Goal: Task Accomplishment & Management: Manage account settings

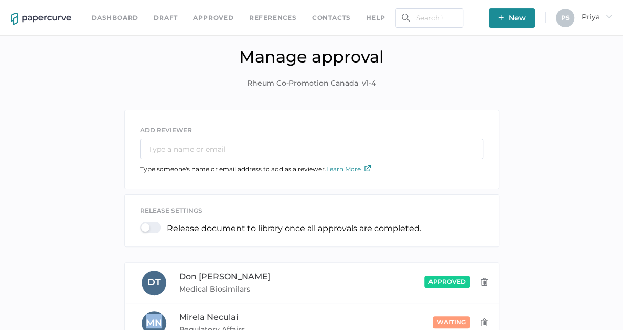
click at [44, 15] on img at bounding box center [41, 19] width 60 height 12
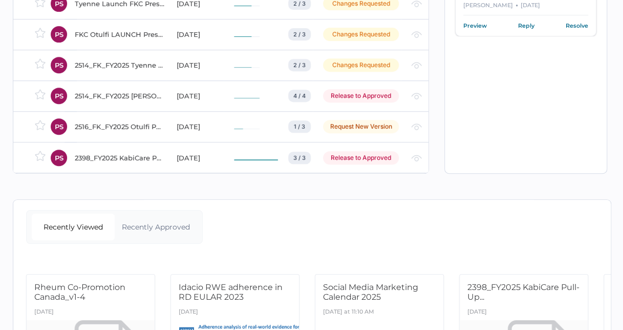
scroll to position [229, 0]
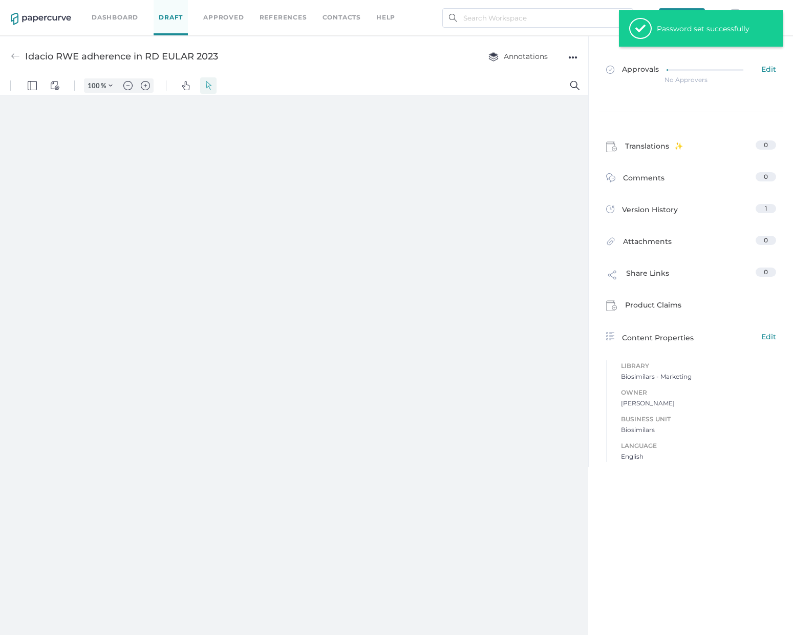
type input "39"
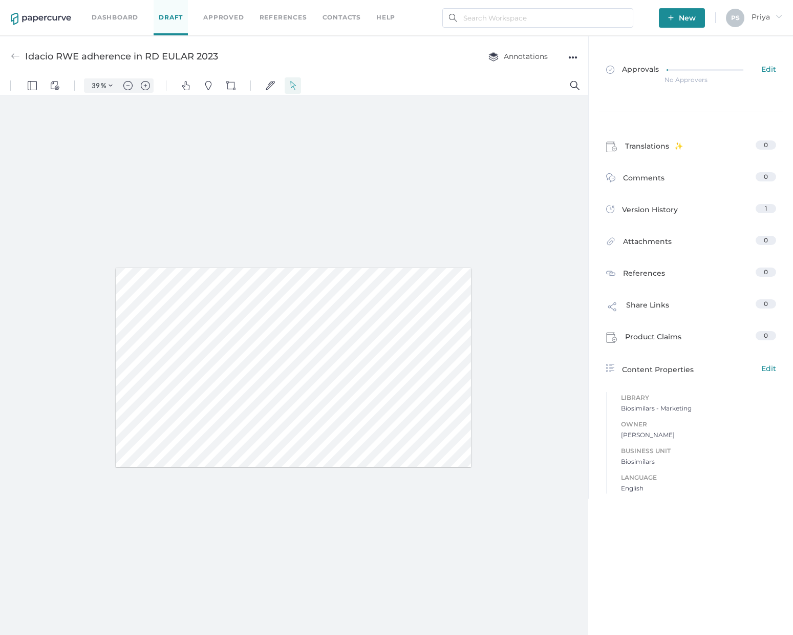
click at [230, 19] on link "Approved" at bounding box center [223, 17] width 40 height 11
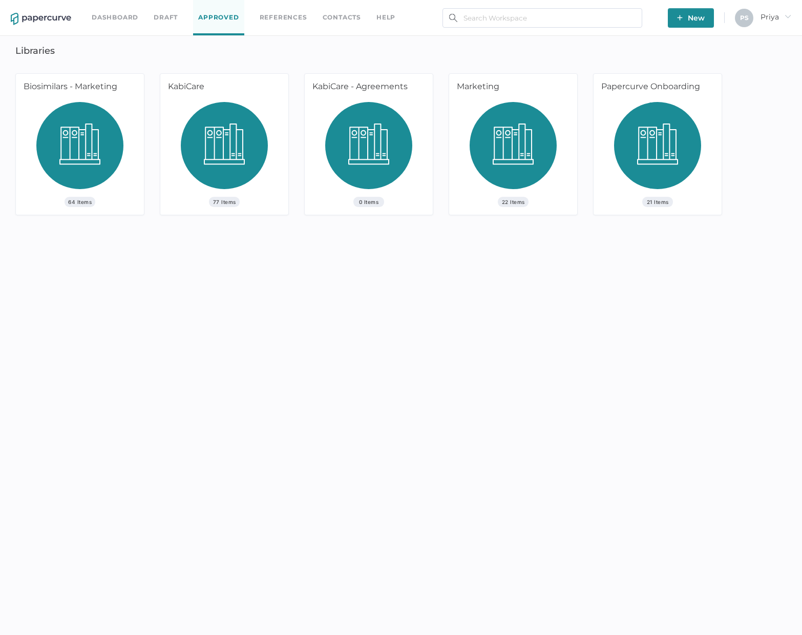
click at [59, 145] on img at bounding box center [79, 149] width 87 height 95
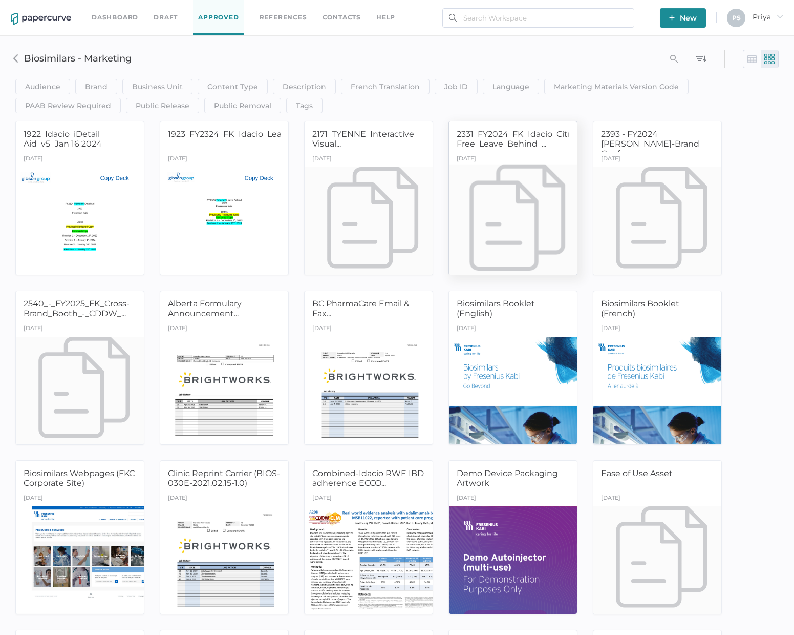
click at [531, 145] on span "2331_FY2024_FK_Idacio_Citrate-Free_Leave_Behind_..." at bounding box center [522, 138] width 130 height 19
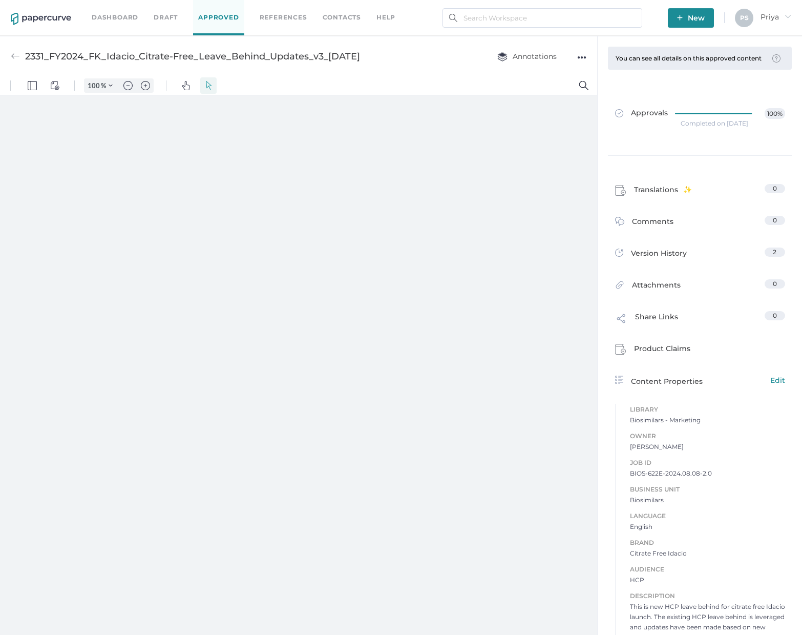
type input "39"
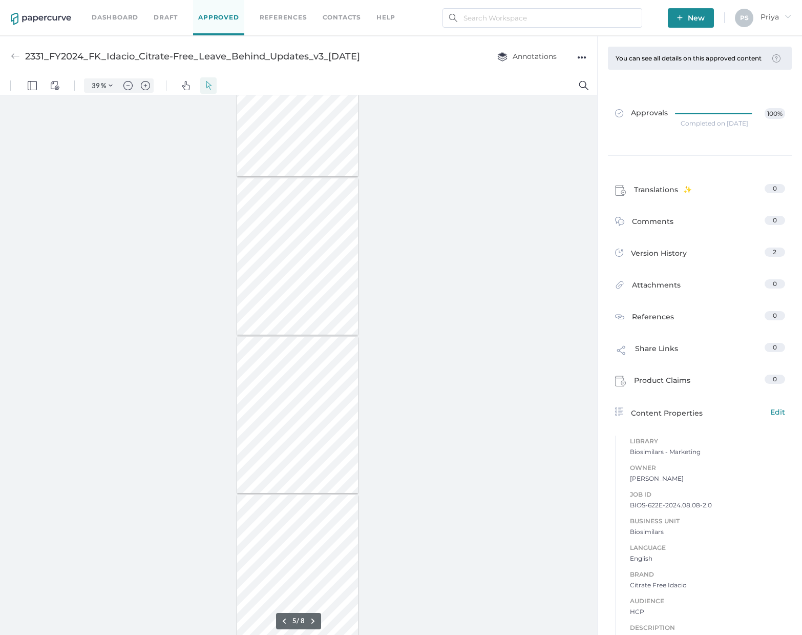
type input "6"
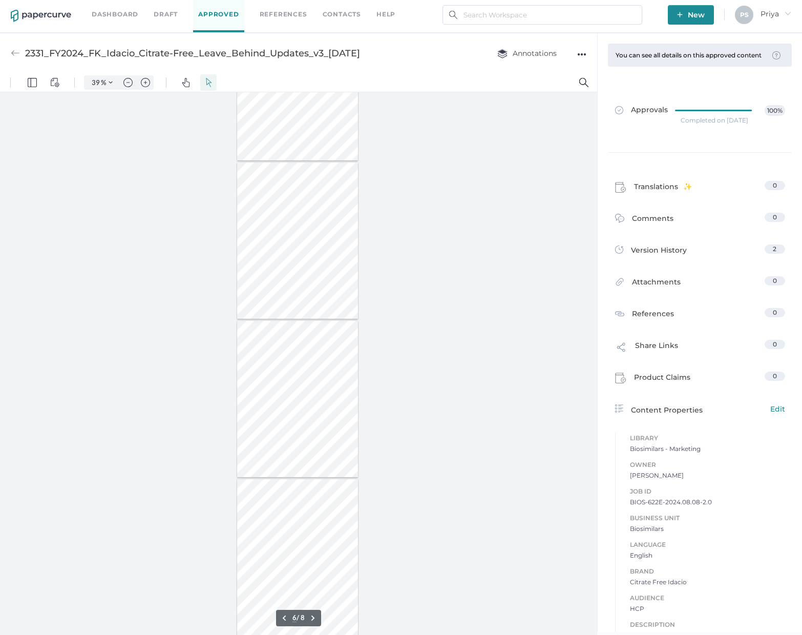
scroll to position [5, 0]
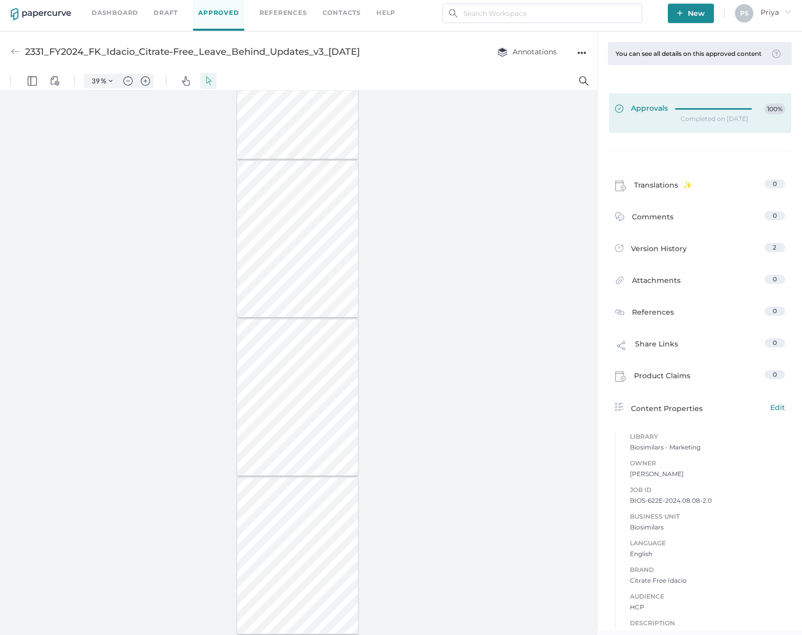
click at [770, 123] on link "Approvals 100%" at bounding box center [700, 112] width 182 height 39
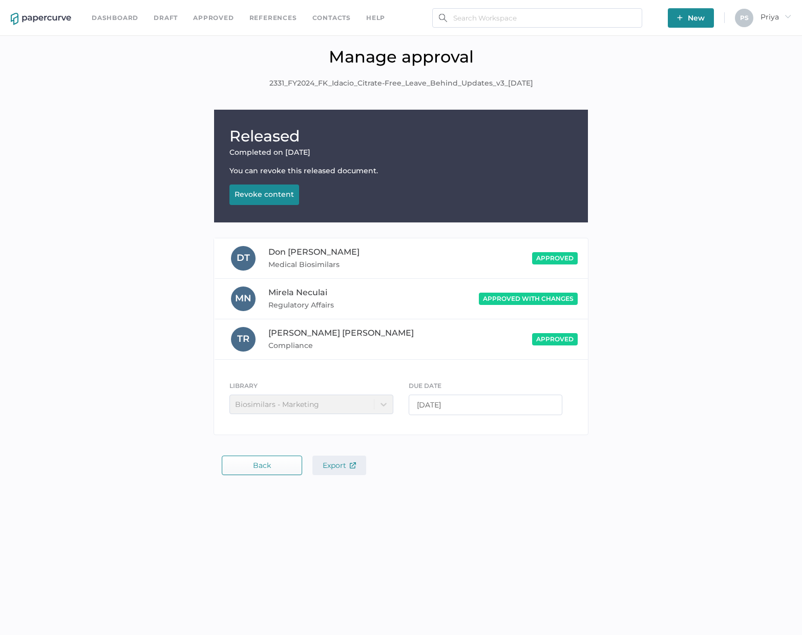
click at [345, 461] on span "Export" at bounding box center [339, 464] width 33 height 9
click at [99, 17] on link "Dashboard" at bounding box center [115, 17] width 47 height 11
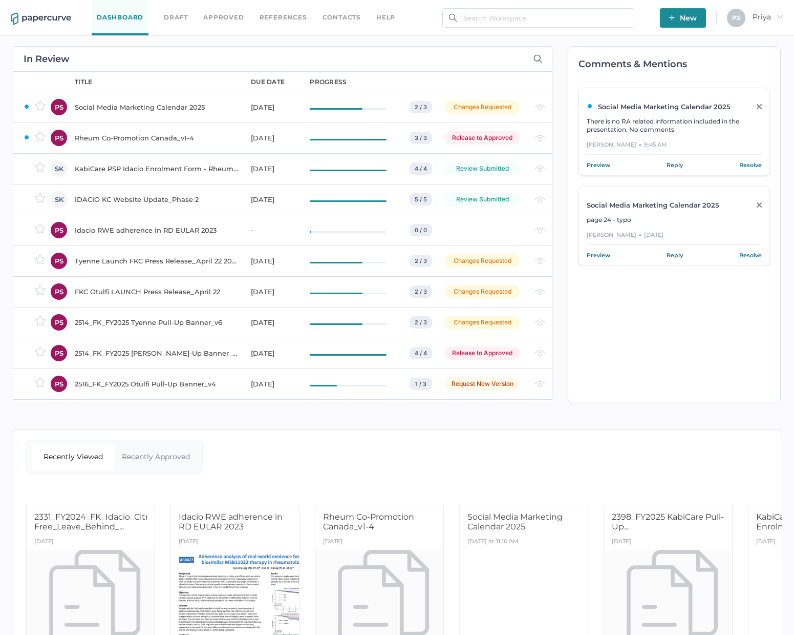
click at [477, 352] on div "Release to Approved" at bounding box center [483, 352] width 76 height 13
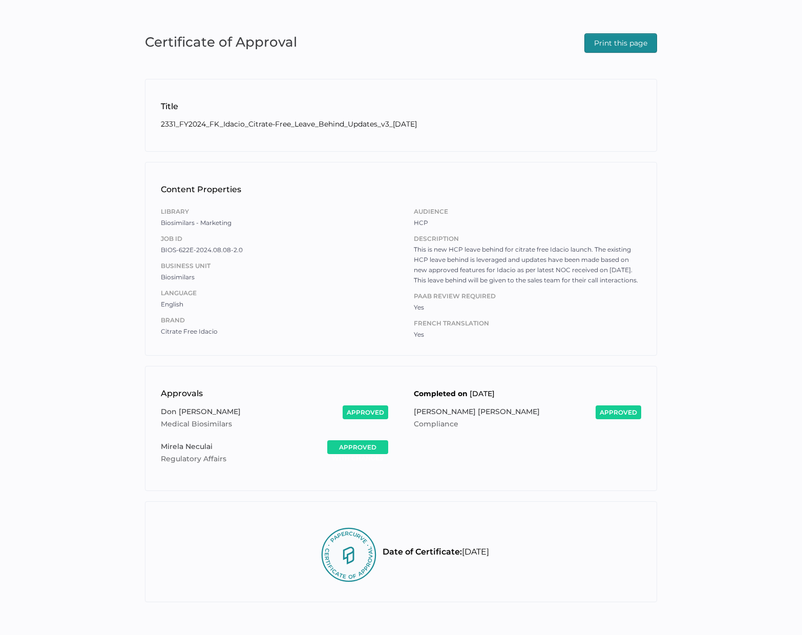
click at [629, 47] on span "Print this page" at bounding box center [620, 43] width 53 height 18
drag, startPoint x: 715, startPoint y: 129, endPoint x: 706, endPoint y: 123, distance: 10.5
click at [716, 129] on div "Certificate of Approval Print this page Title 2331_FY2024_FK_Idacio_Citrate-Fre…" at bounding box center [401, 316] width 802 height 633
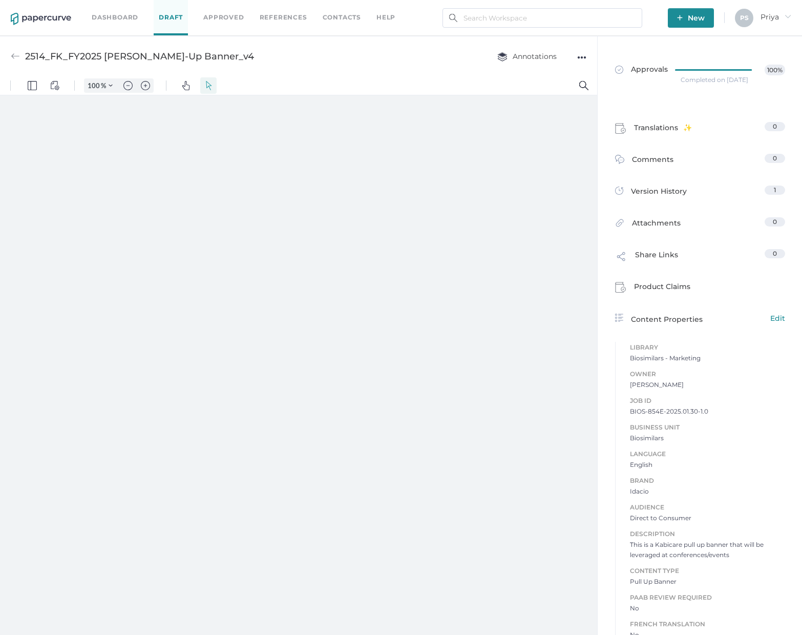
type input "39"
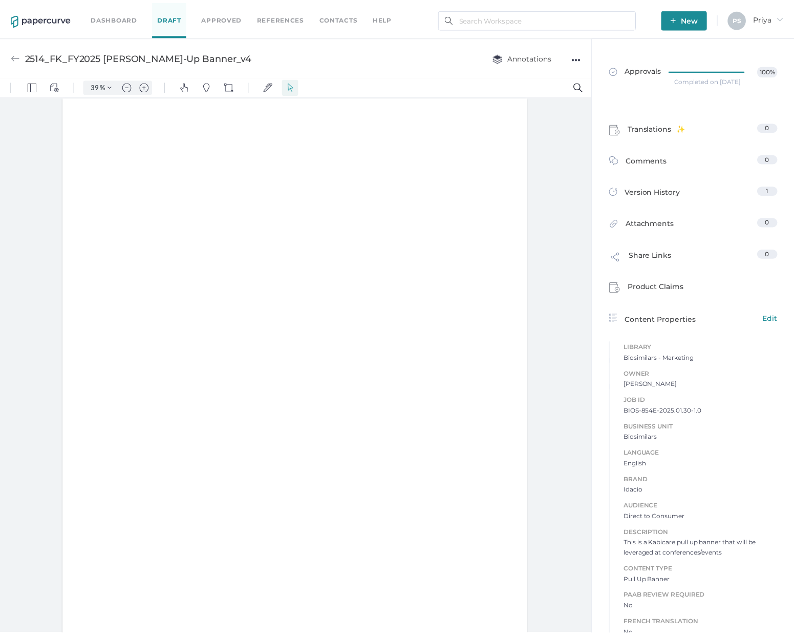
scroll to position [1, 0]
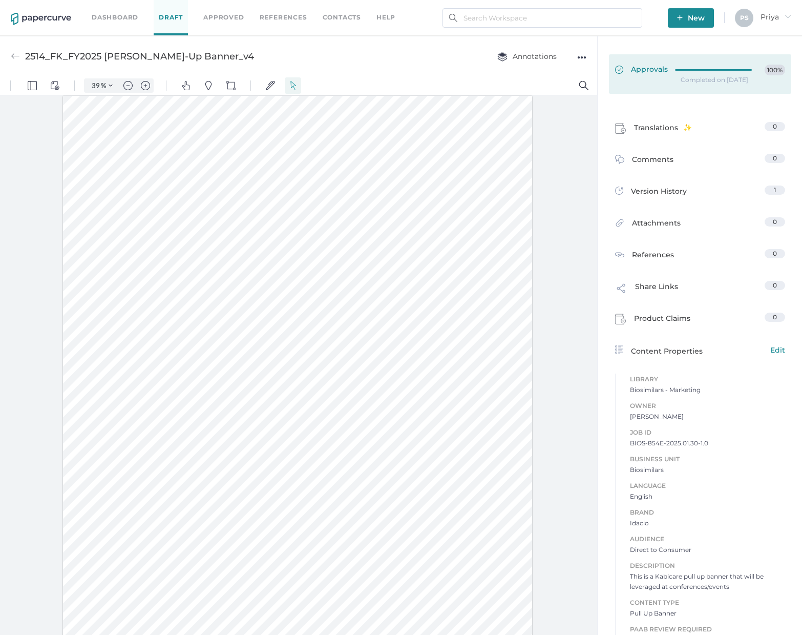
click at [720, 55] on link "Approvals 100%" at bounding box center [700, 73] width 182 height 39
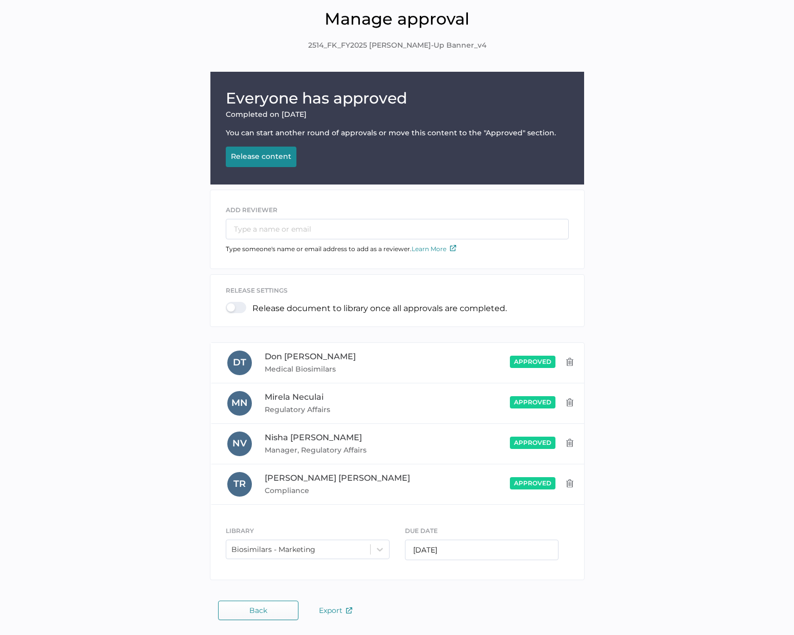
scroll to position [38, 0]
click at [255, 158] on div "Release content" at bounding box center [261, 155] width 60 height 9
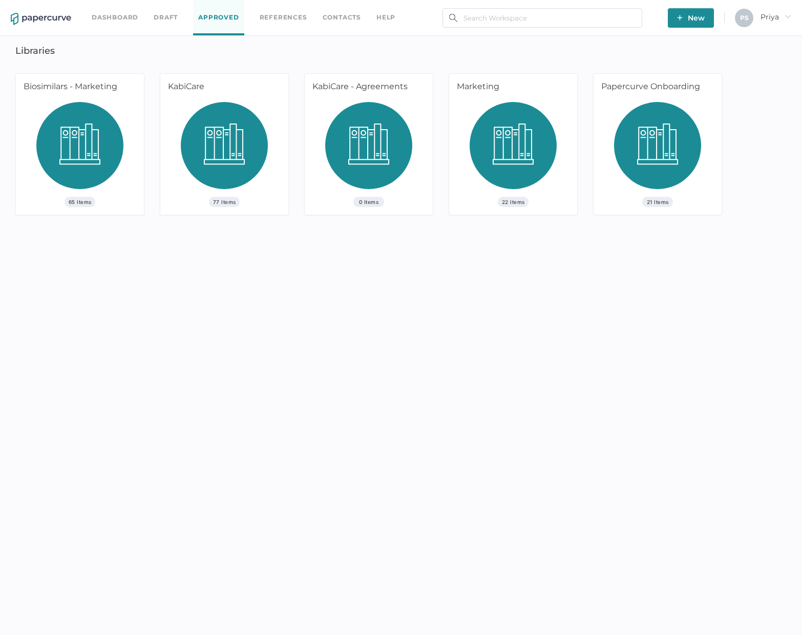
click at [121, 111] on img at bounding box center [79, 149] width 87 height 95
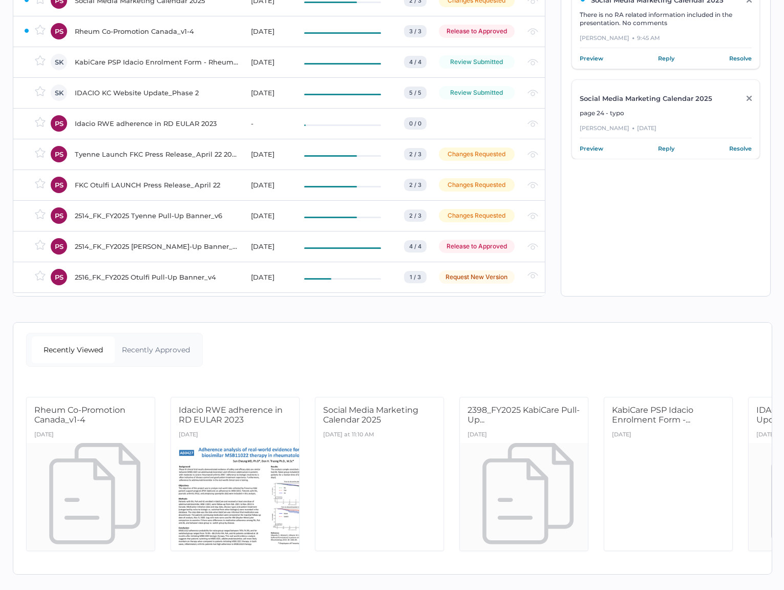
scroll to position [28, 0]
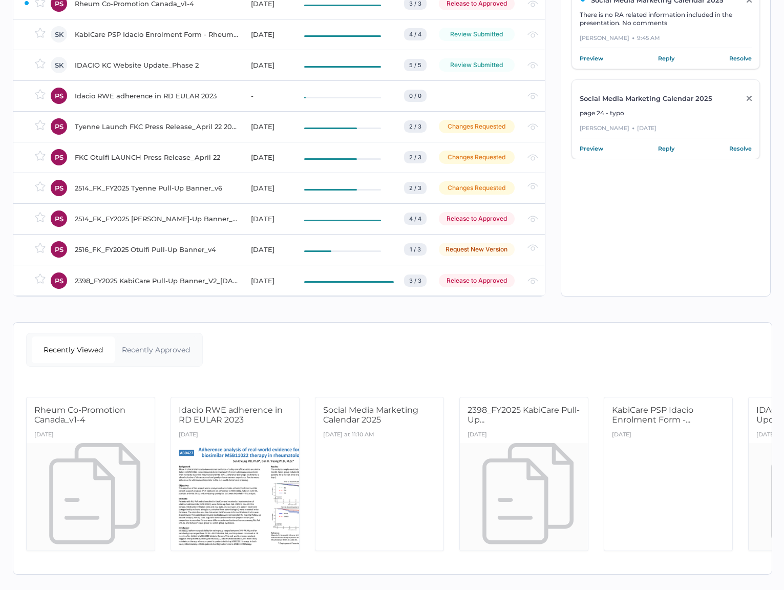
click at [459, 203] on td "Release to Approved" at bounding box center [473, 218] width 89 height 31
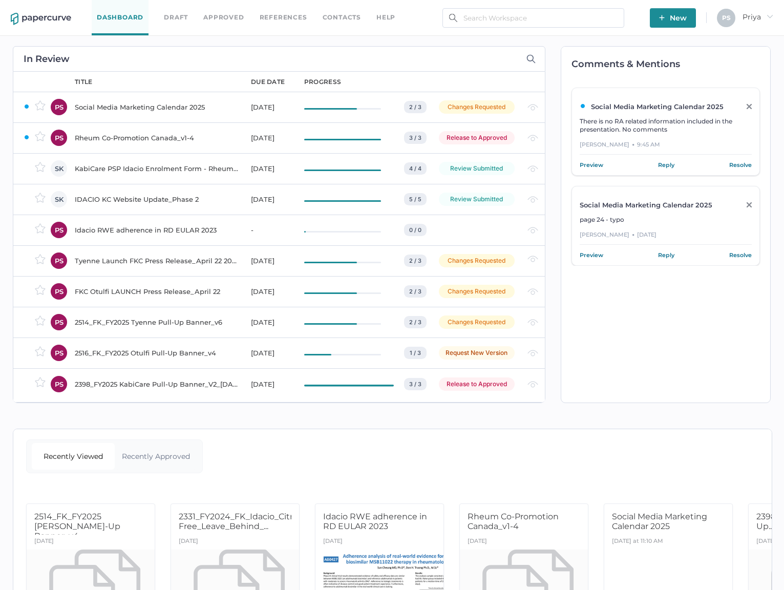
scroll to position [51, 0]
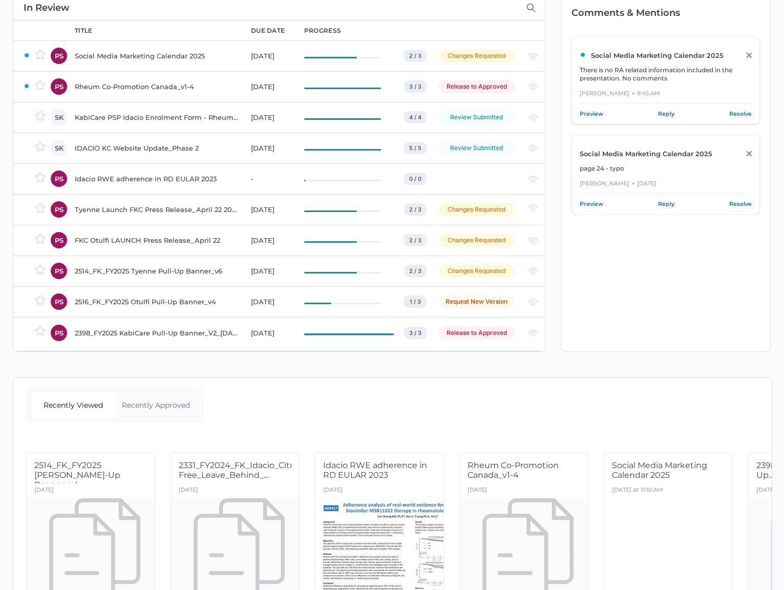
click at [513, 144] on div "Review Submitted" at bounding box center [477, 147] width 76 height 13
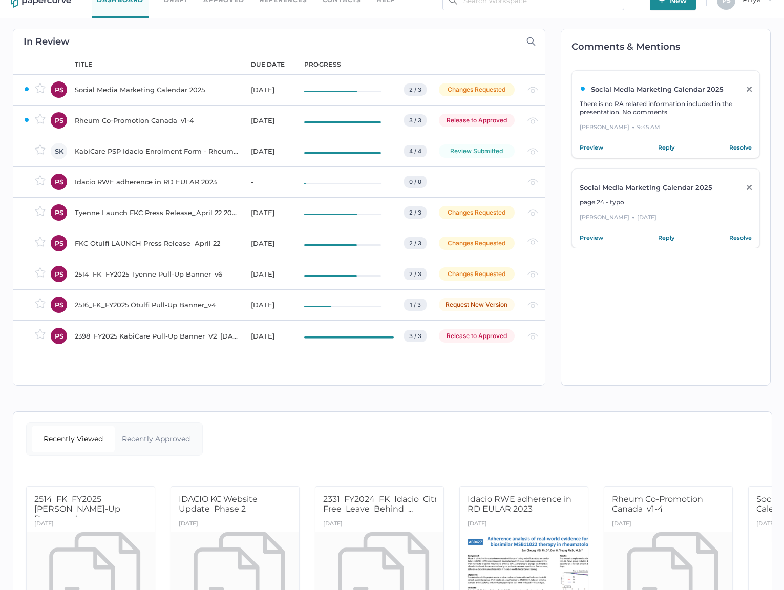
scroll to position [0, 0]
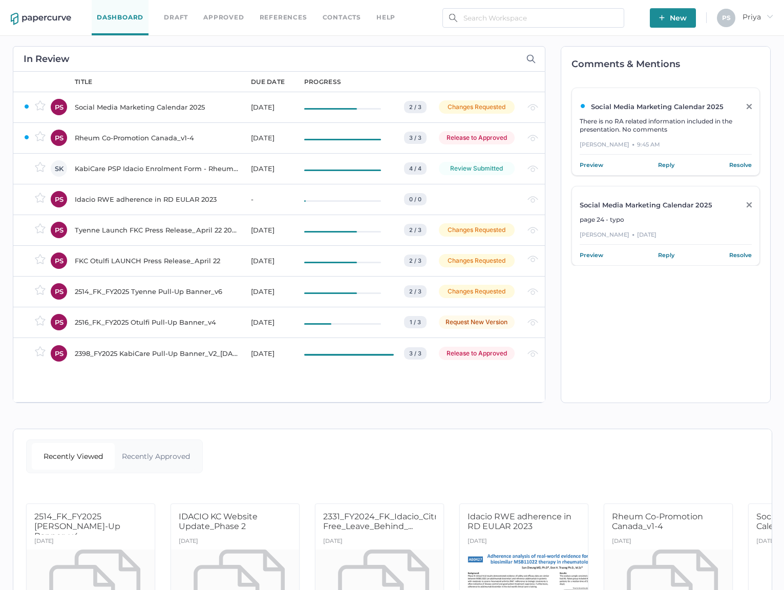
click at [226, 132] on div "Rheum Co-Promotion Canada_v1-4" at bounding box center [157, 138] width 164 height 12
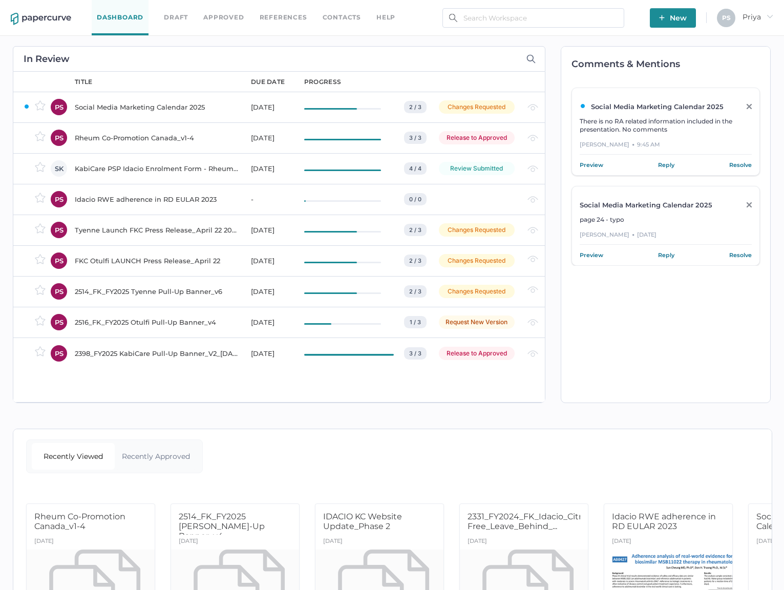
click at [235, 18] on link "Approved" at bounding box center [223, 17] width 40 height 11
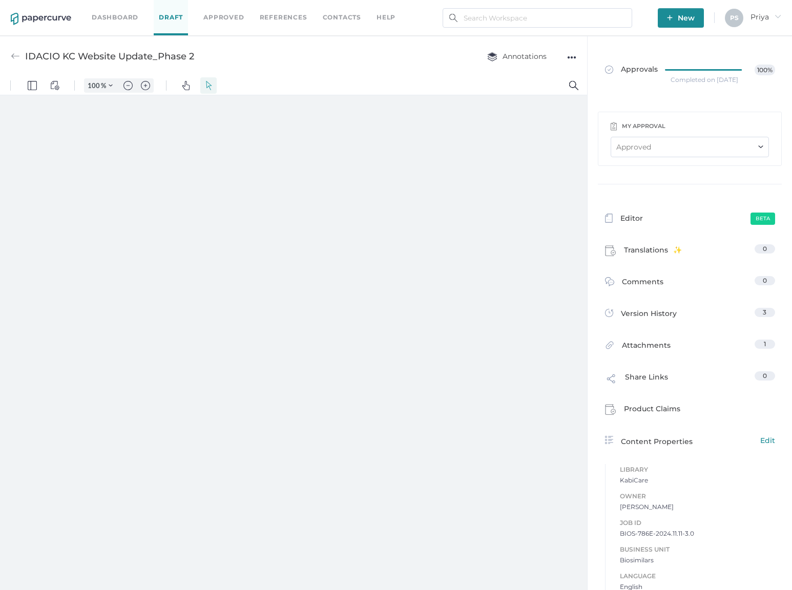
type input "39"
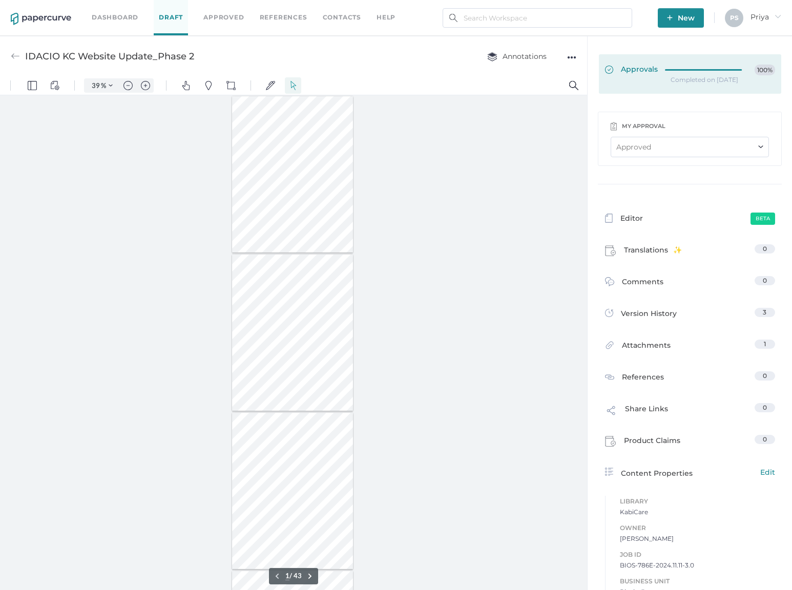
click at [625, 81] on link "Approvals 100%" at bounding box center [690, 73] width 182 height 39
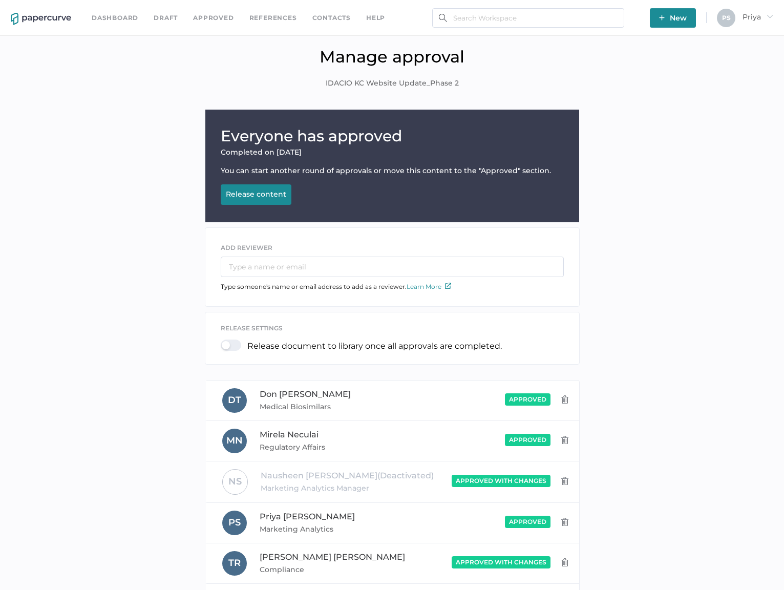
click at [256, 196] on div "Release content" at bounding box center [256, 194] width 60 height 9
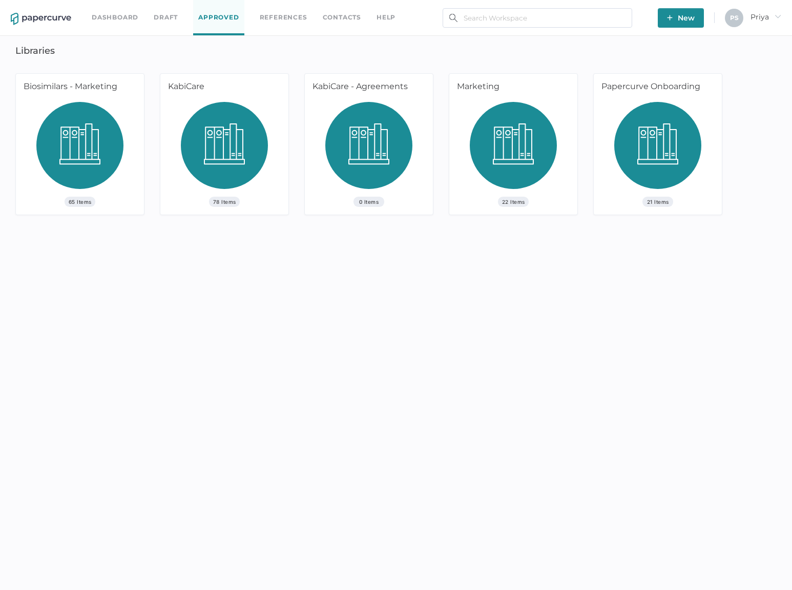
click at [124, 104] on div "65 Items" at bounding box center [80, 158] width 128 height 113
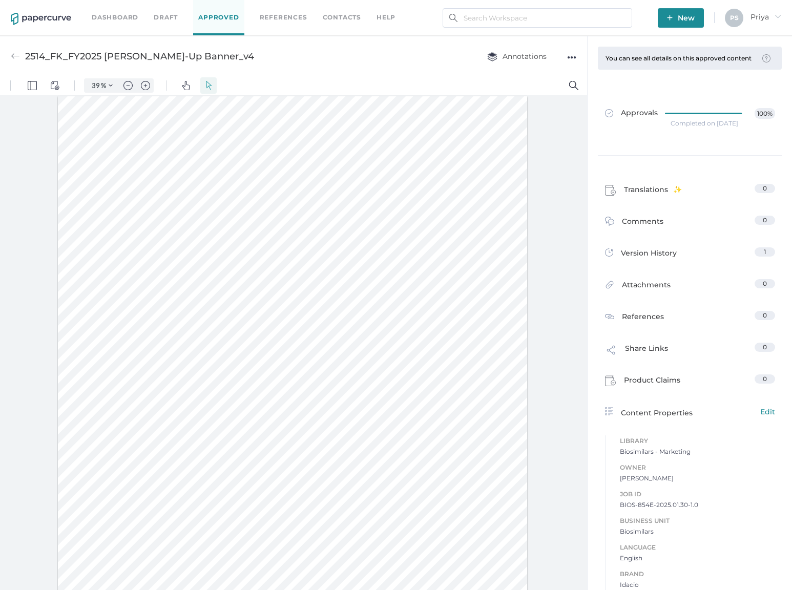
scroll to position [1, 0]
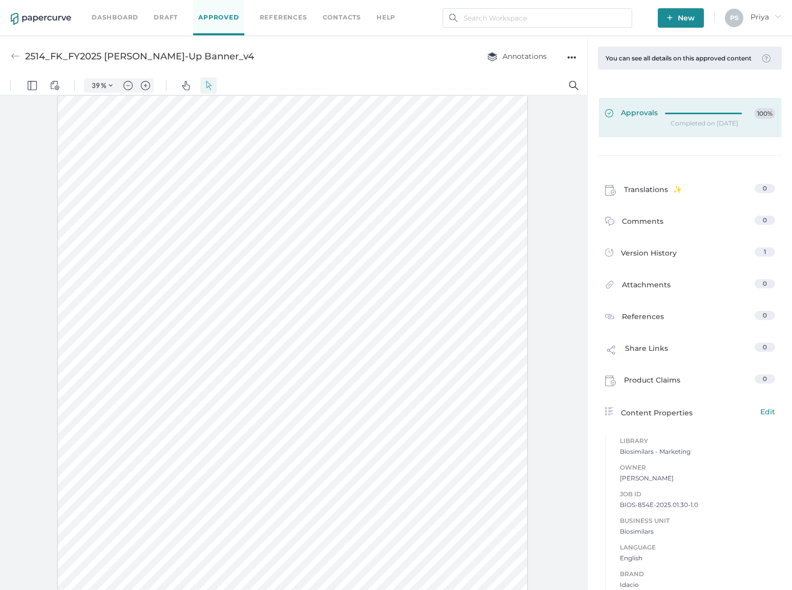
click at [687, 119] on div at bounding box center [706, 113] width 83 height 11
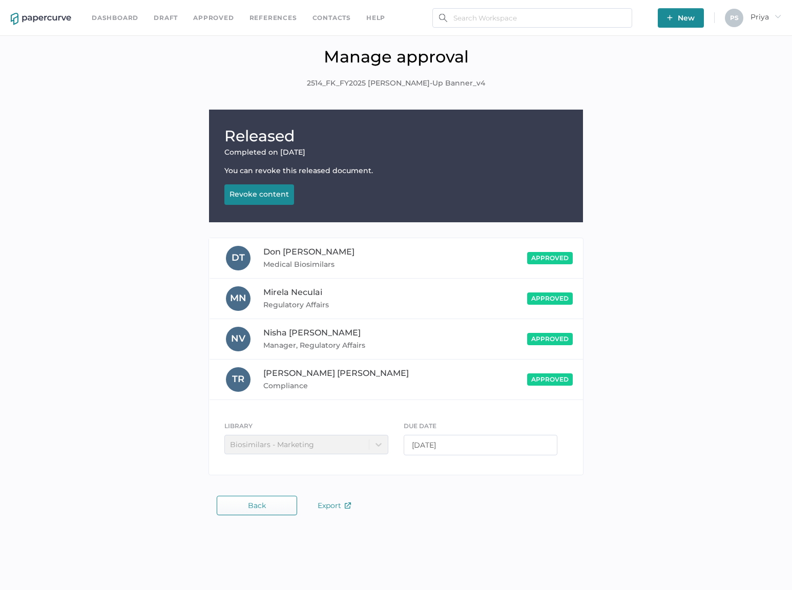
drag, startPoint x: 677, startPoint y: 96, endPoint x: 536, endPoint y: 69, distance: 143.3
click at [677, 96] on div "Manage approval 2514_FK_FY2025 Idacio Pull-Up Banner_v4" at bounding box center [396, 75] width 776 height 57
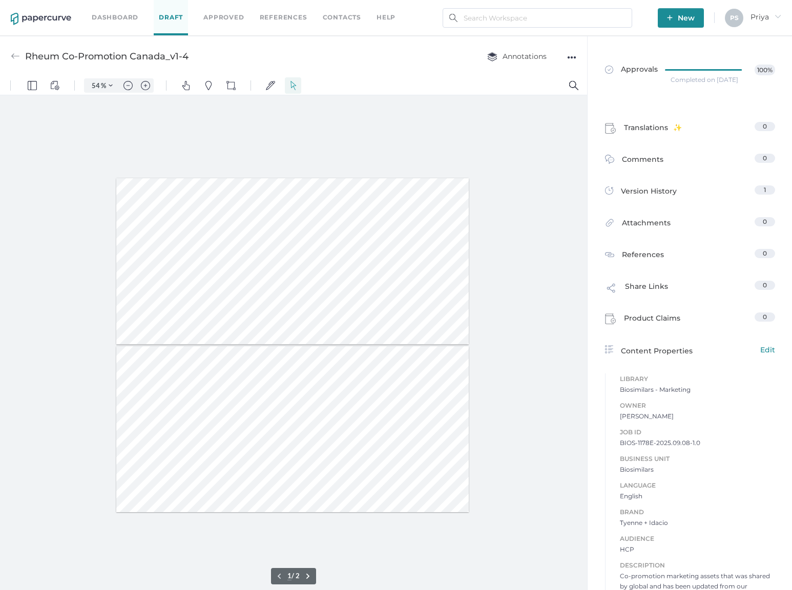
type input "62"
type input "2"
type input "209"
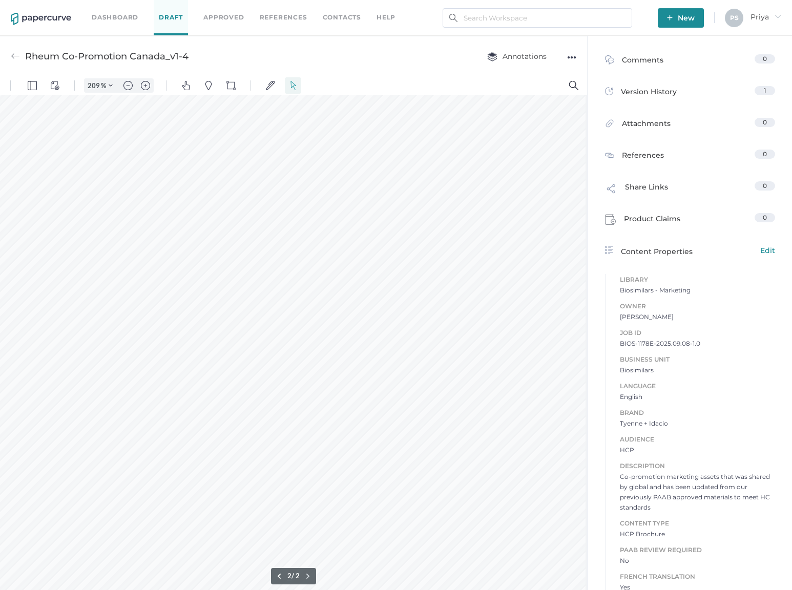
scroll to position [107, 0]
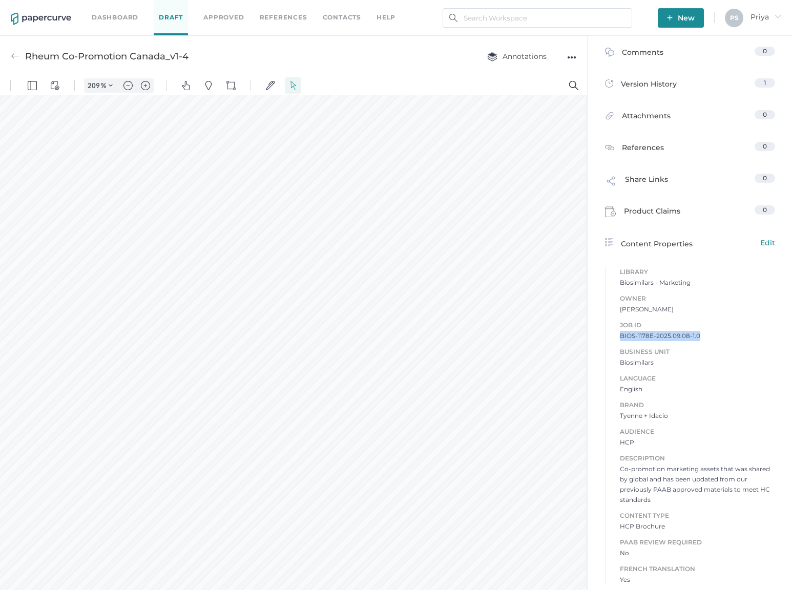
drag, startPoint x: 611, startPoint y: 335, endPoint x: 717, endPoint y: 340, distance: 106.1
click at [717, 340] on div "Job ID BIOS-1178E-2025.09.08-1.0 Business Unit Biosimilars Language English Bra…" at bounding box center [690, 447] width 170 height 276
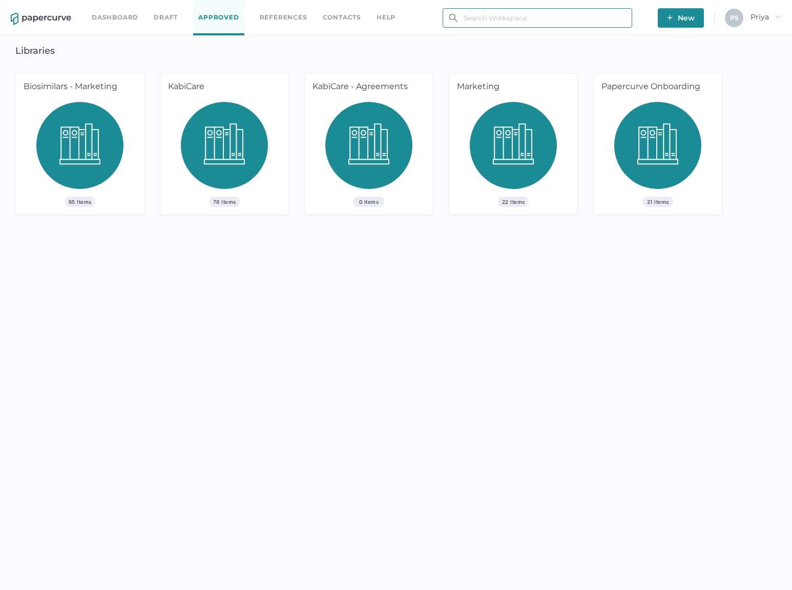
click at [534, 19] on input "text" at bounding box center [538, 17] width 190 height 19
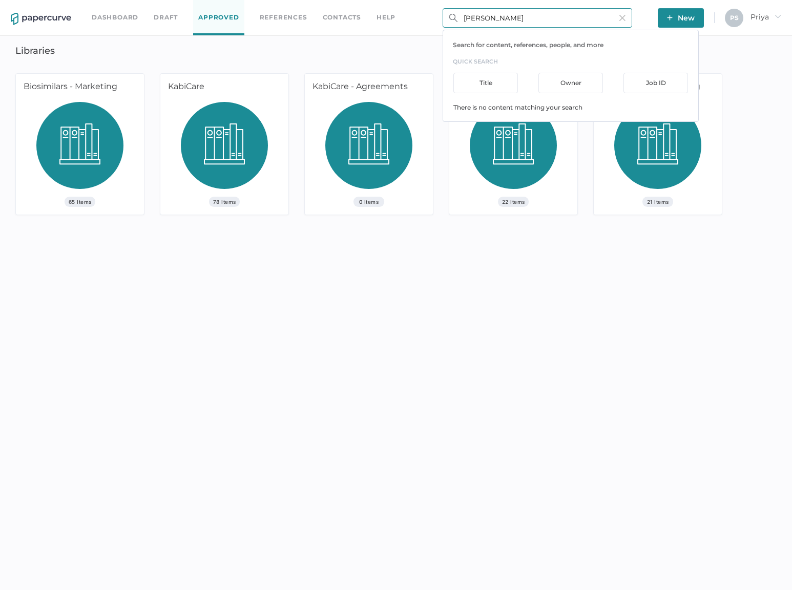
type input "T"
type input "i"
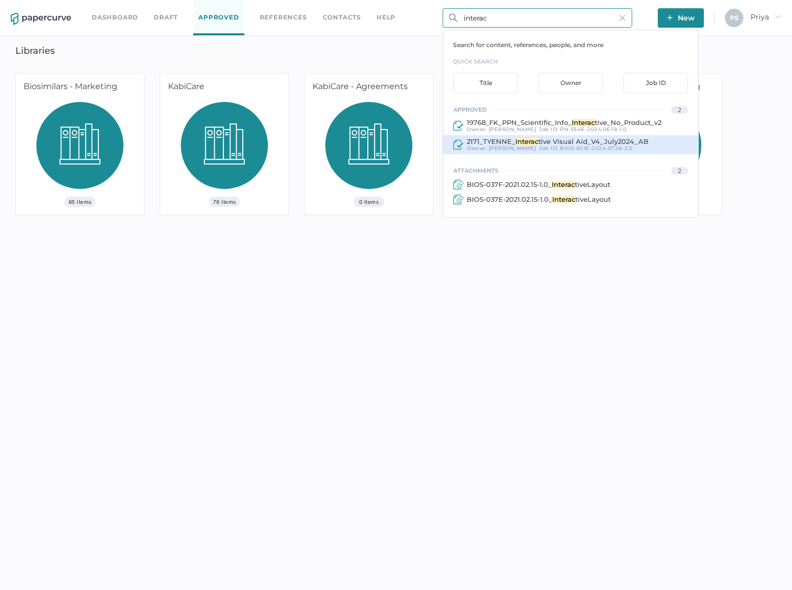
type input "interac"
click at [576, 150] on span "BIOS-601E-2024.07.26-2.0" at bounding box center [596, 148] width 73 height 7
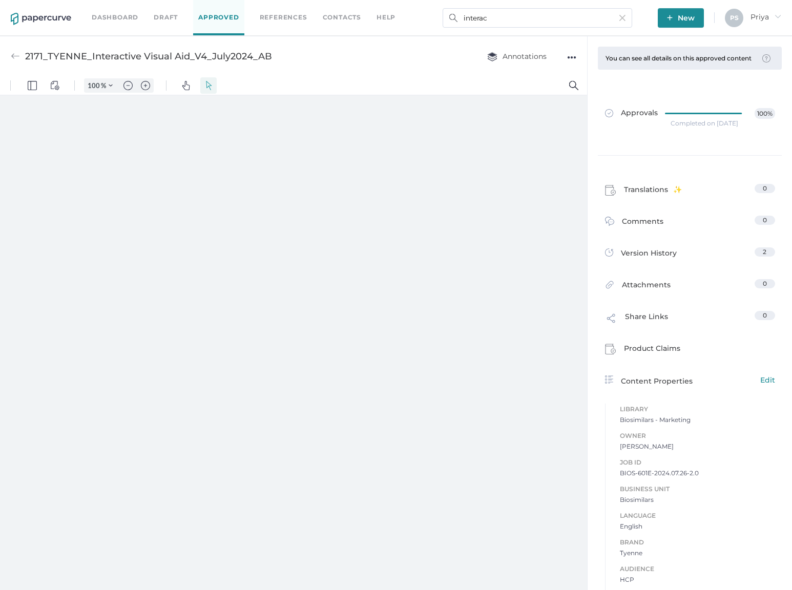
type input "209"
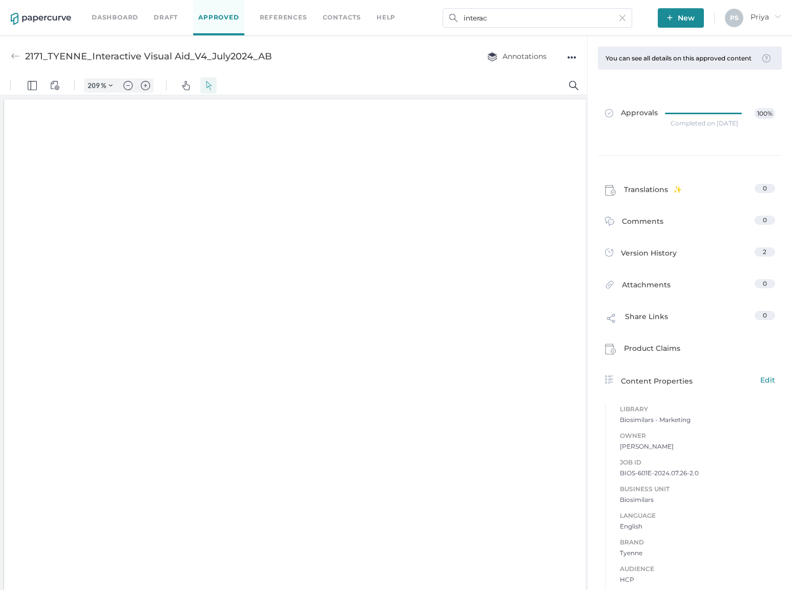
scroll to position [2, 0]
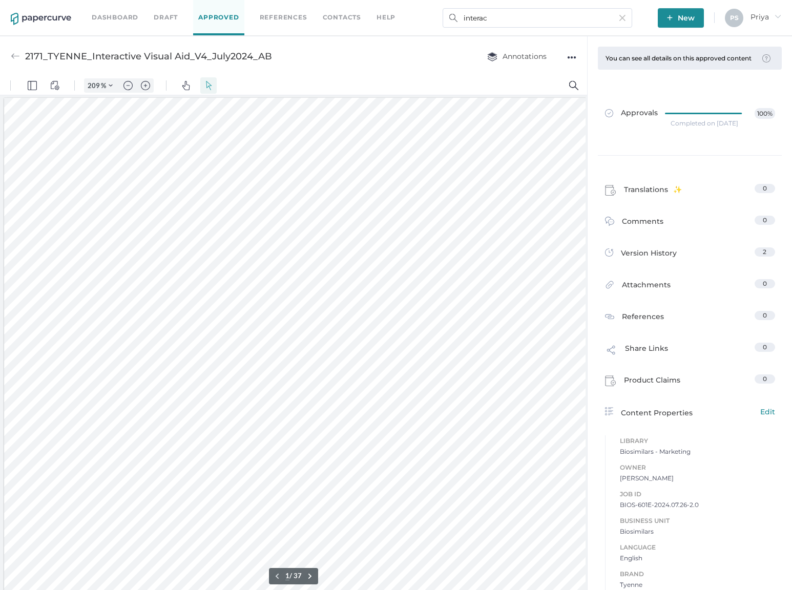
click at [706, 123] on div "Completed on Aug 14, 2024" at bounding box center [704, 123] width 68 height 0
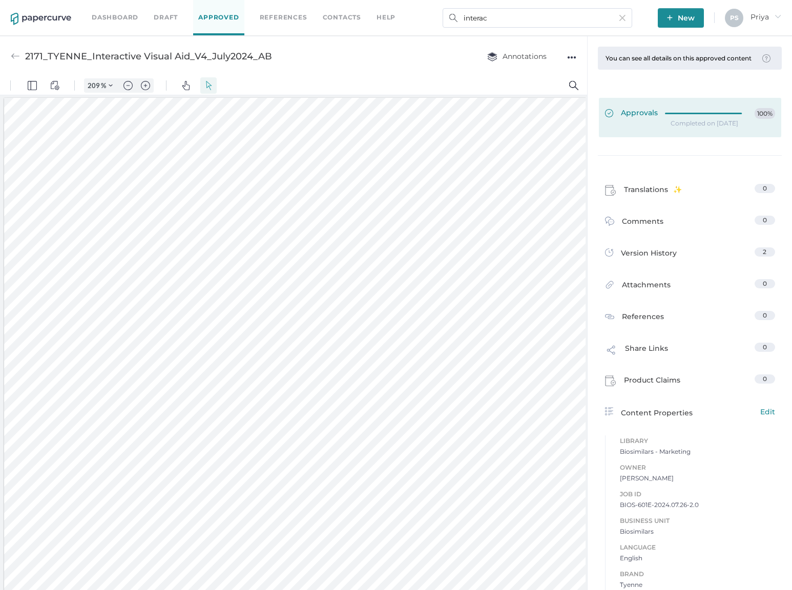
click at [675, 137] on link "Approvals 100%" at bounding box center [690, 117] width 182 height 39
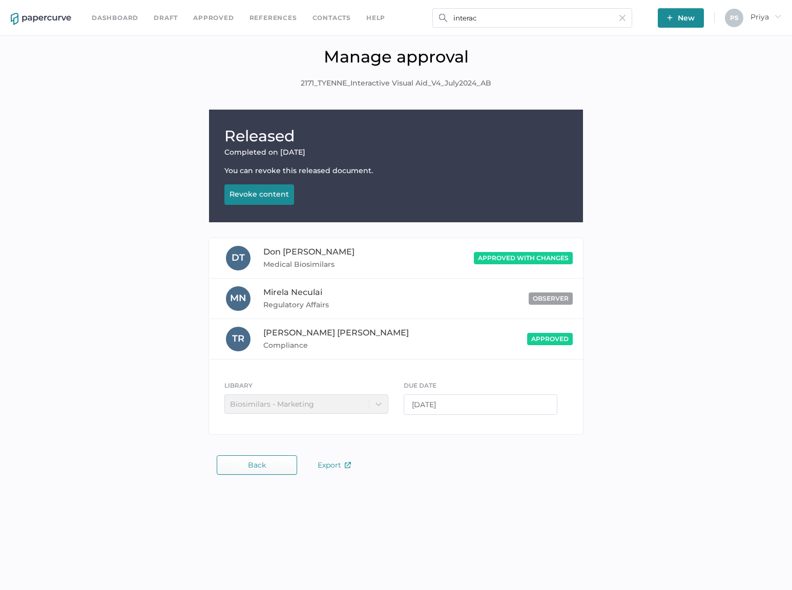
drag, startPoint x: 762, startPoint y: 371, endPoint x: 725, endPoint y: 349, distance: 43.4
click at [762, 370] on div "Released Completed on Aug 14, 2024 You can revoke this released document. Revok…" at bounding box center [396, 275] width 776 height 330
click at [335, 464] on span "Export" at bounding box center [334, 464] width 33 height 9
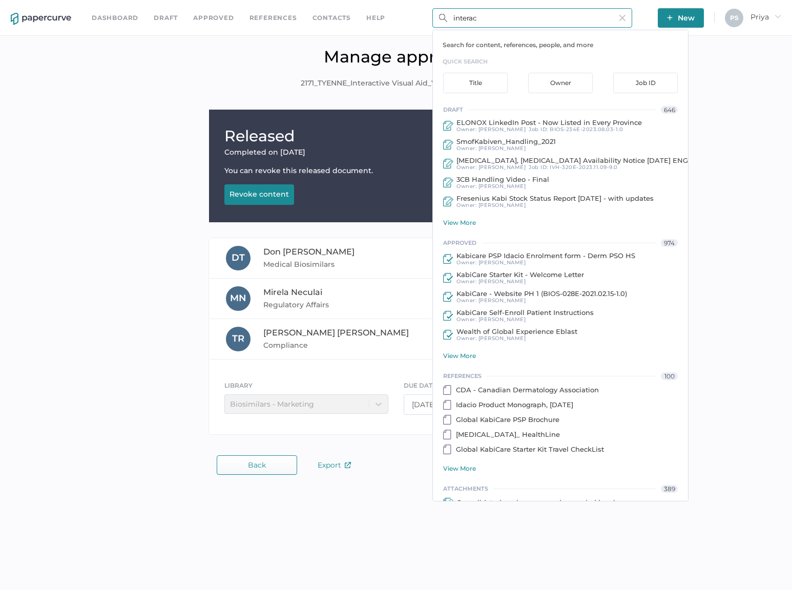
drag, startPoint x: 488, startPoint y: 21, endPoint x: 432, endPoint y: 17, distance: 55.5
click at [434, 18] on input "interac" at bounding box center [532, 17] width 200 height 19
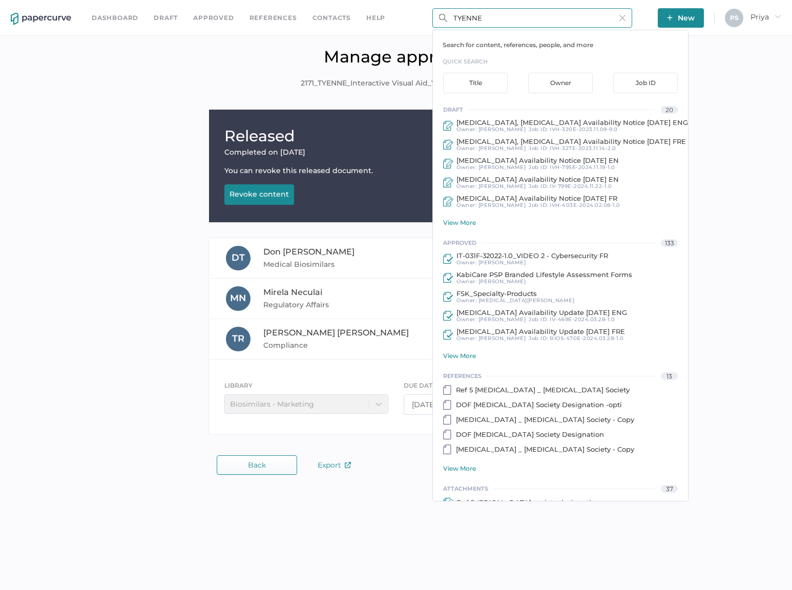
drag, startPoint x: 506, startPoint y: 20, endPoint x: 458, endPoint y: 18, distance: 47.1
click at [458, 18] on input "TYENNE" at bounding box center [532, 17] width 200 height 19
type input "Tyenne"
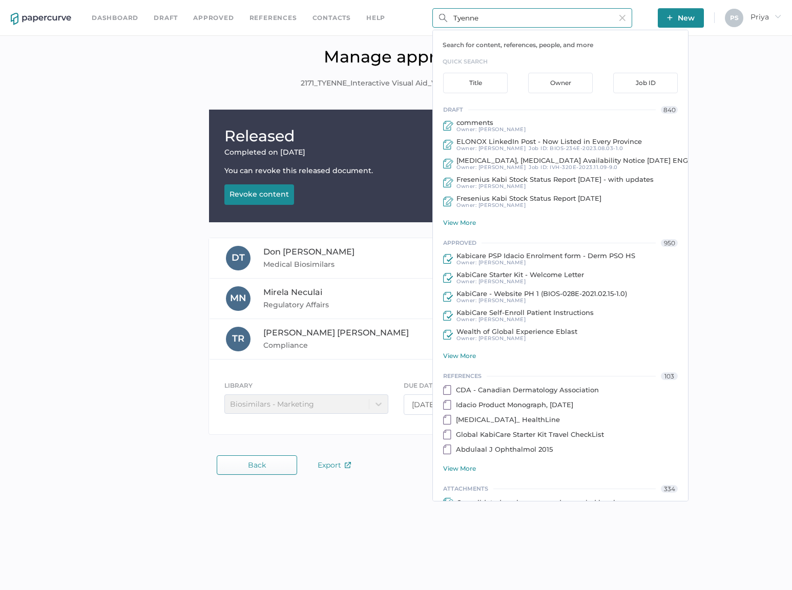
click at [521, 21] on input "Tyenne" at bounding box center [532, 17] width 200 height 19
drag, startPoint x: 434, startPoint y: 21, endPoint x: 422, endPoint y: 21, distance: 12.8
click at [422, 21] on div "Dashboard Draft Approved References Contacts help Tyenne Search for content, re…" at bounding box center [396, 18] width 792 height 36
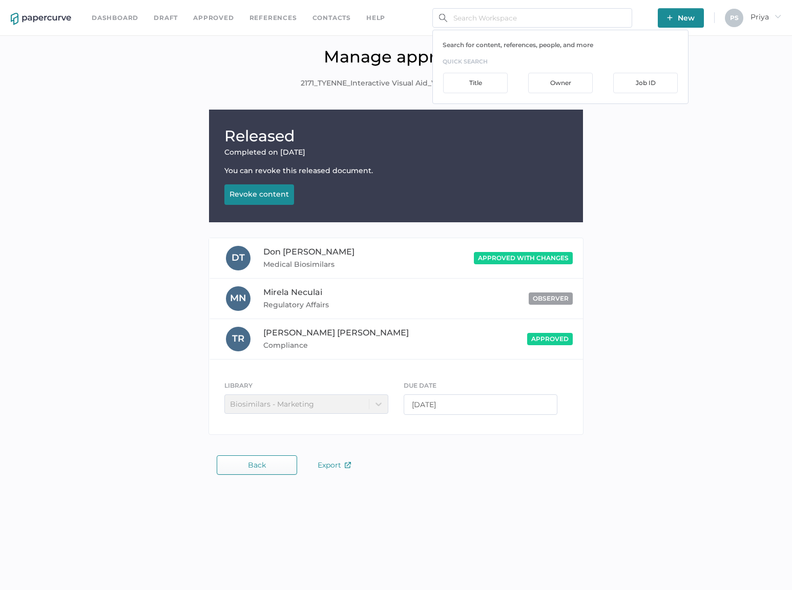
click at [135, 144] on div "Released Completed on Aug 14, 2024 You can revoke this released document. Revok…" at bounding box center [396, 275] width 776 height 330
drag, startPoint x: 696, startPoint y: 109, endPoint x: 469, endPoint y: 73, distance: 229.1
click at [694, 109] on div "Released Completed on Aug 14, 2024 You can revoke this released document. Revok…" at bounding box center [396, 297] width 792 height 386
click at [211, 15] on link "Approved" at bounding box center [213, 17] width 40 height 11
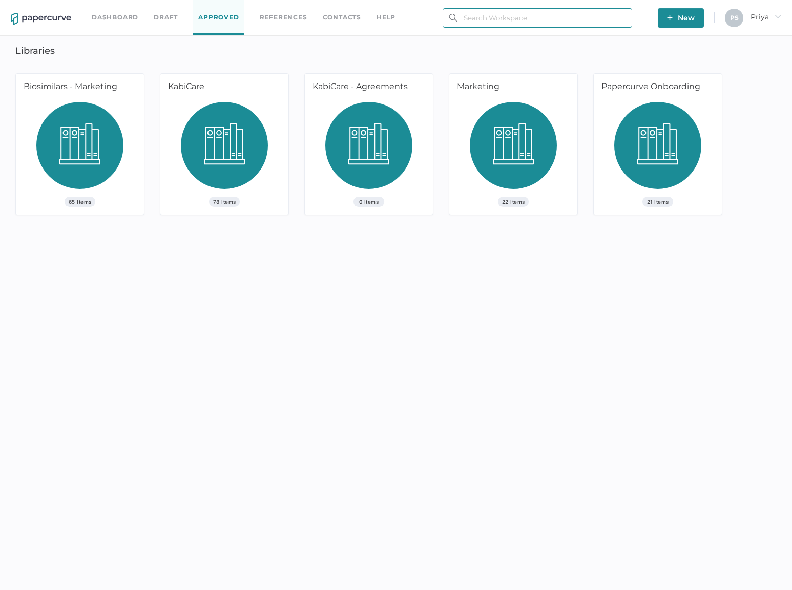
click at [495, 15] on input "text" at bounding box center [538, 17] width 190 height 19
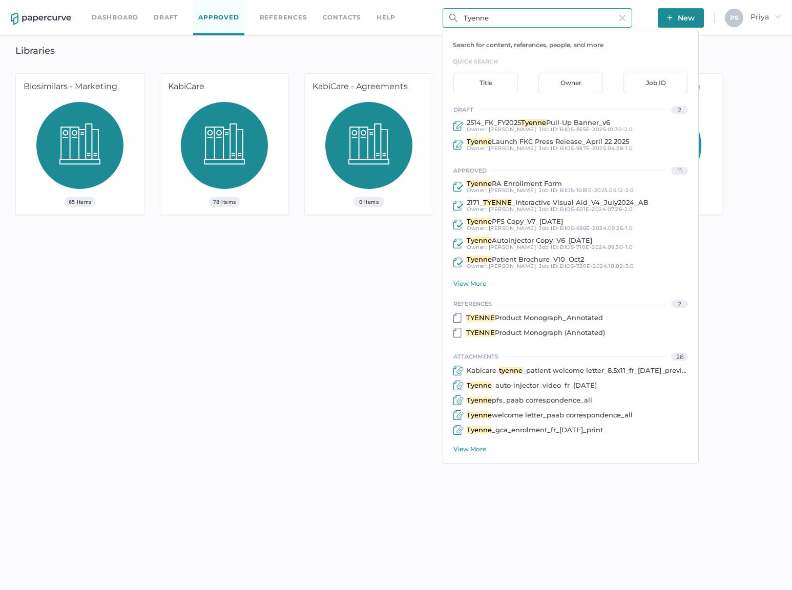
type input "Tyenne"
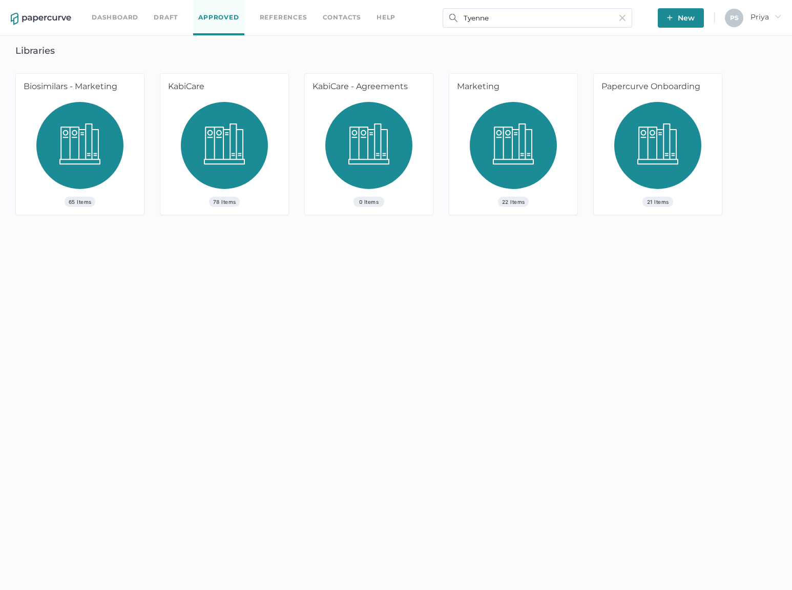
click at [320, 404] on div "Dashboard Draft Approved References Contacts help [PERSON_NAME] New P S Priya a…" at bounding box center [396, 295] width 792 height 590
